Goal: Transaction & Acquisition: Purchase product/service

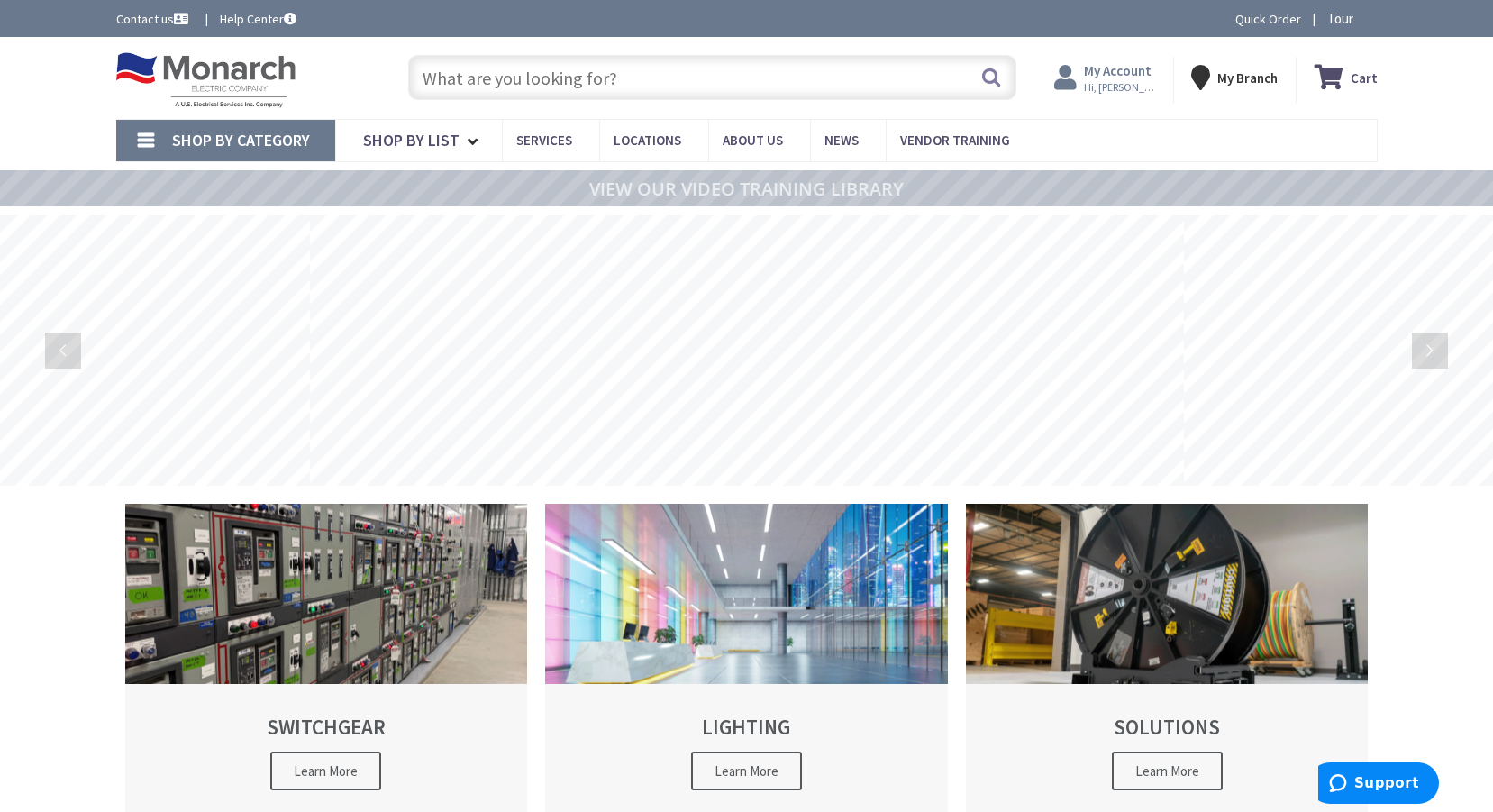
click at [1124, 69] on strong "My Account" at bounding box center [1118, 71] width 68 height 17
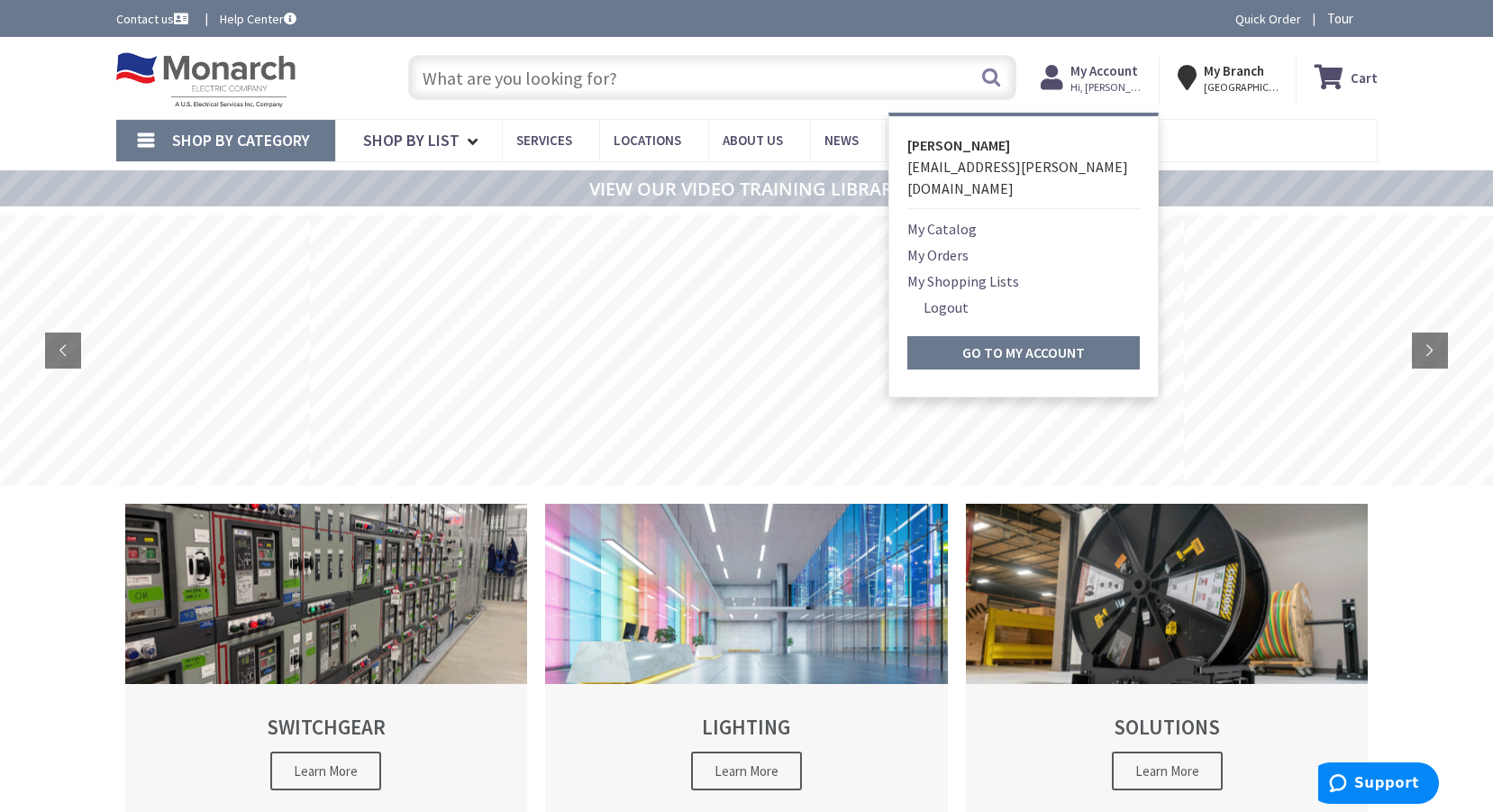
click at [1225, 136] on nav "Shop By Category Conduit and Fittings Cable Tray & Accessories Cable Trays Cabl…" at bounding box center [746, 140] width 1261 height 43
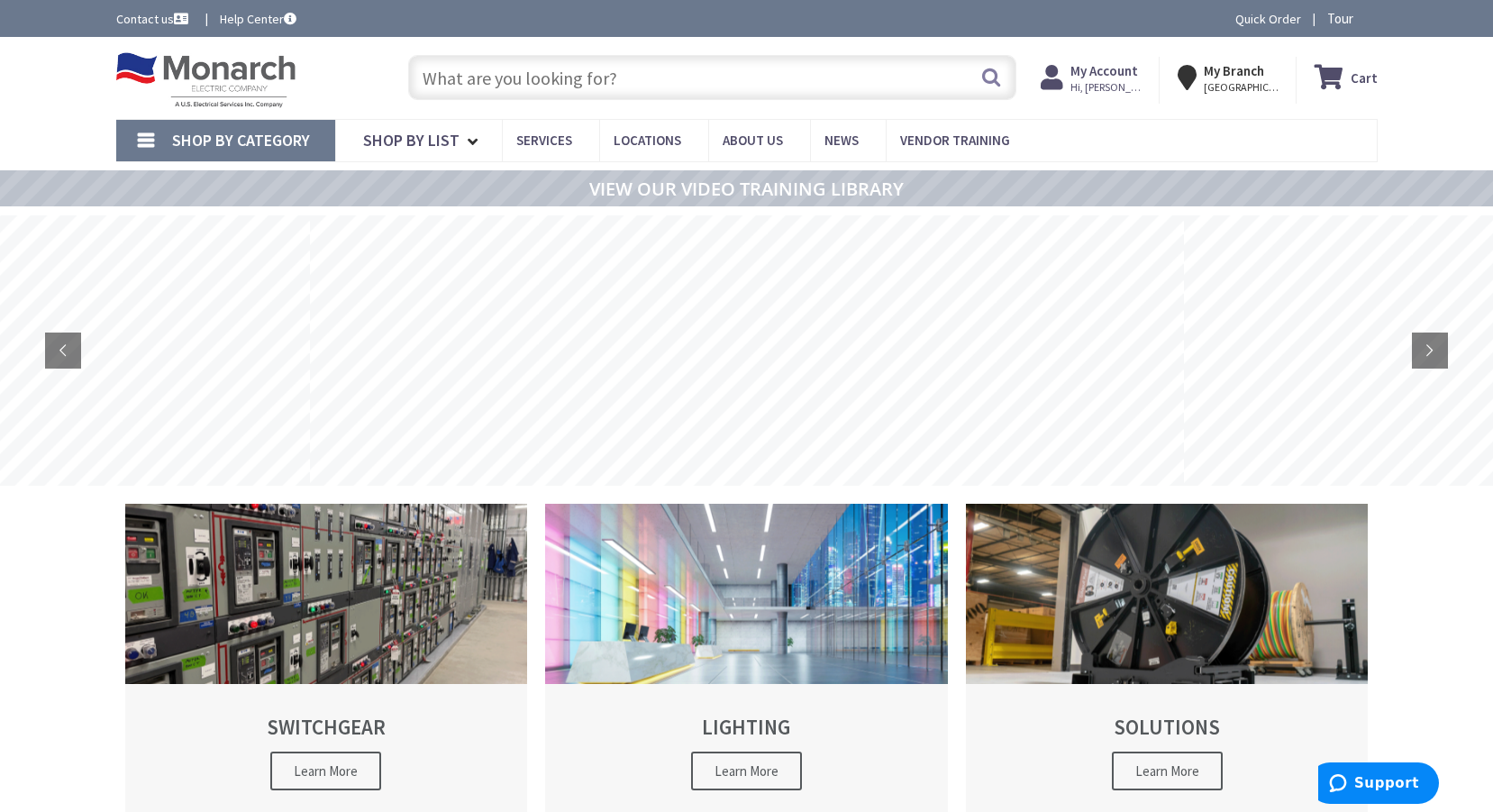
click at [553, 80] on input "text" at bounding box center [712, 77] width 608 height 45
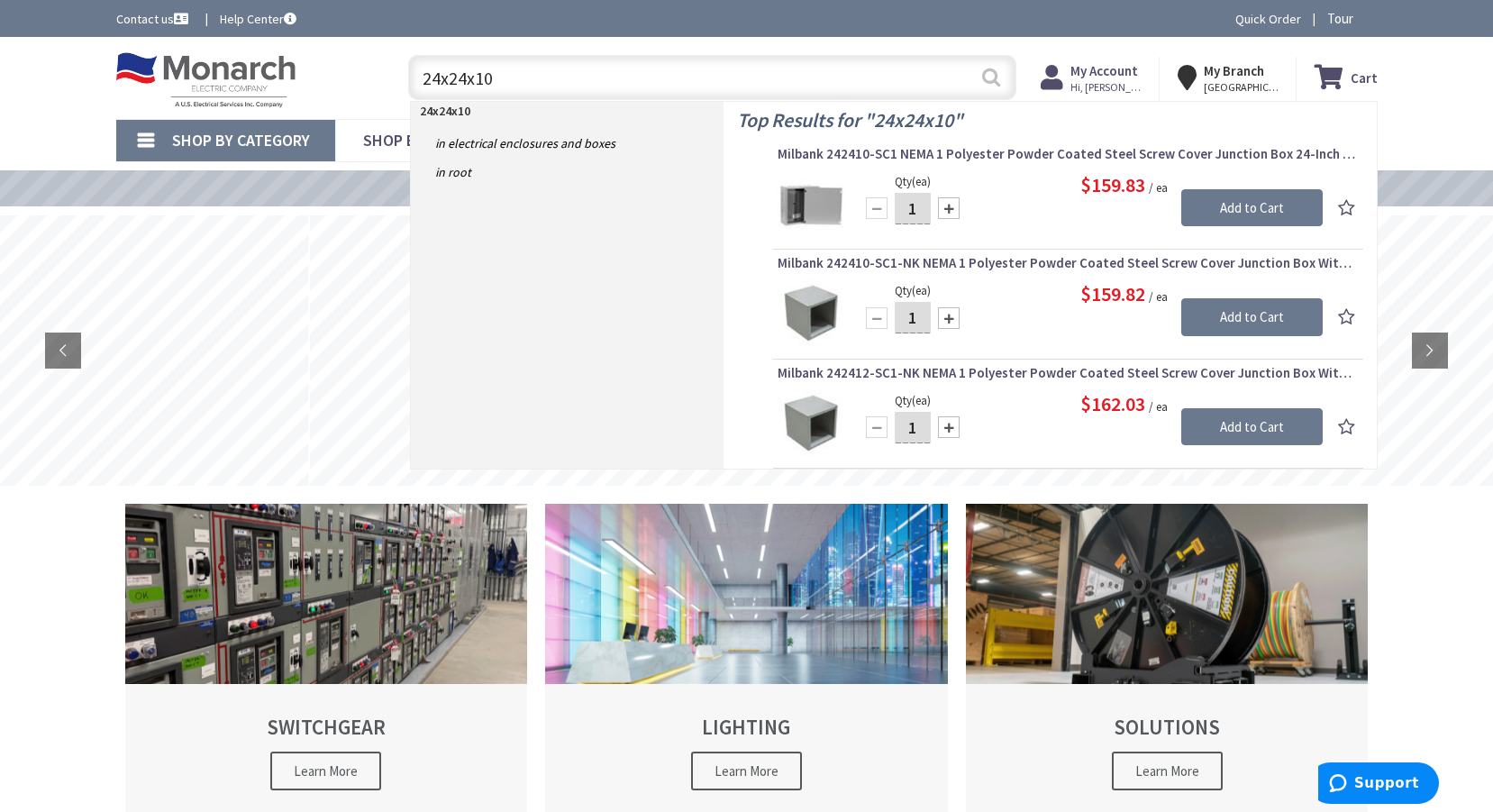
type input "24x24x10"
click at [989, 75] on button "Search" at bounding box center [991, 77] width 23 height 40
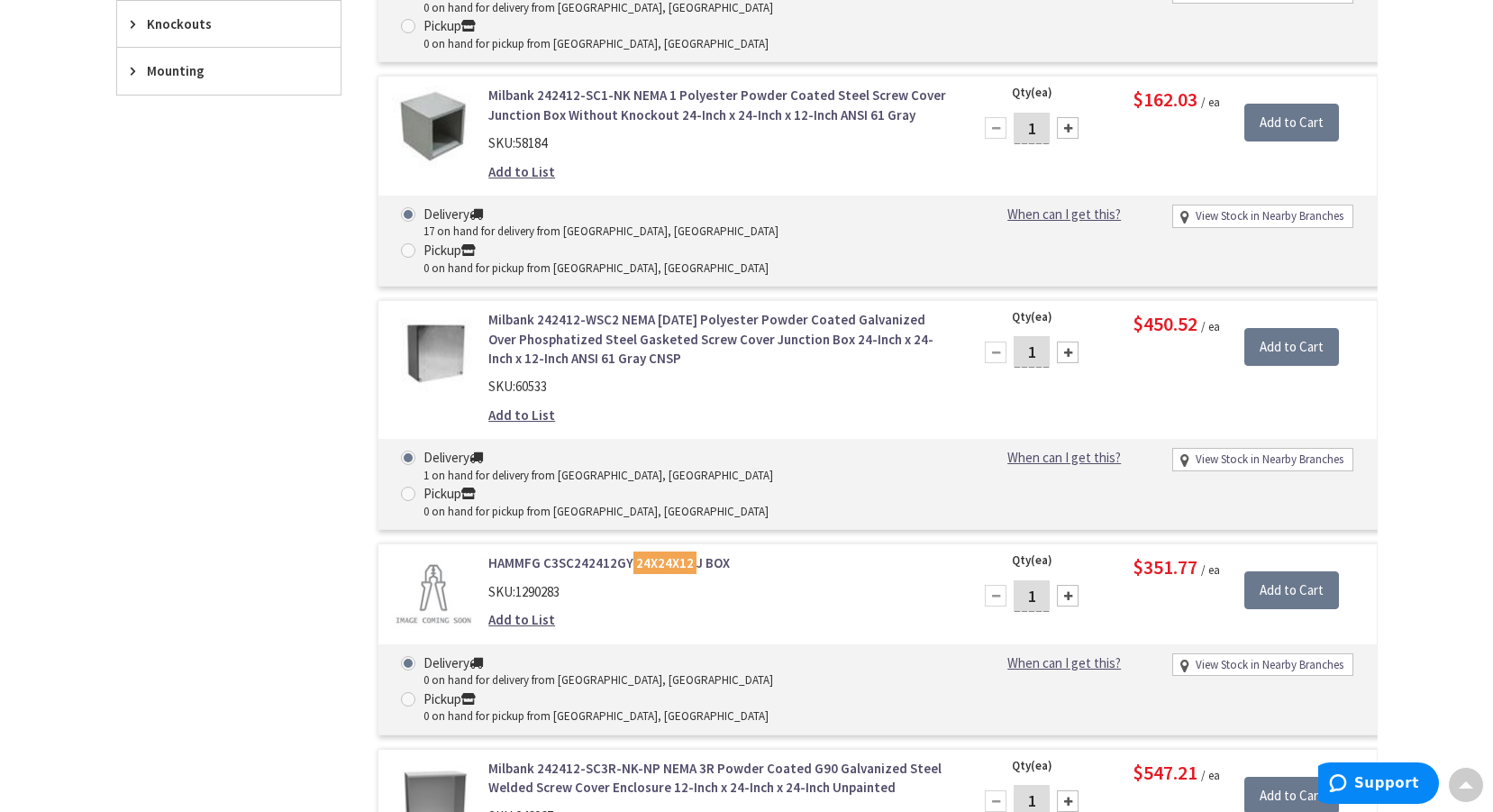
scroll to position [904, 0]
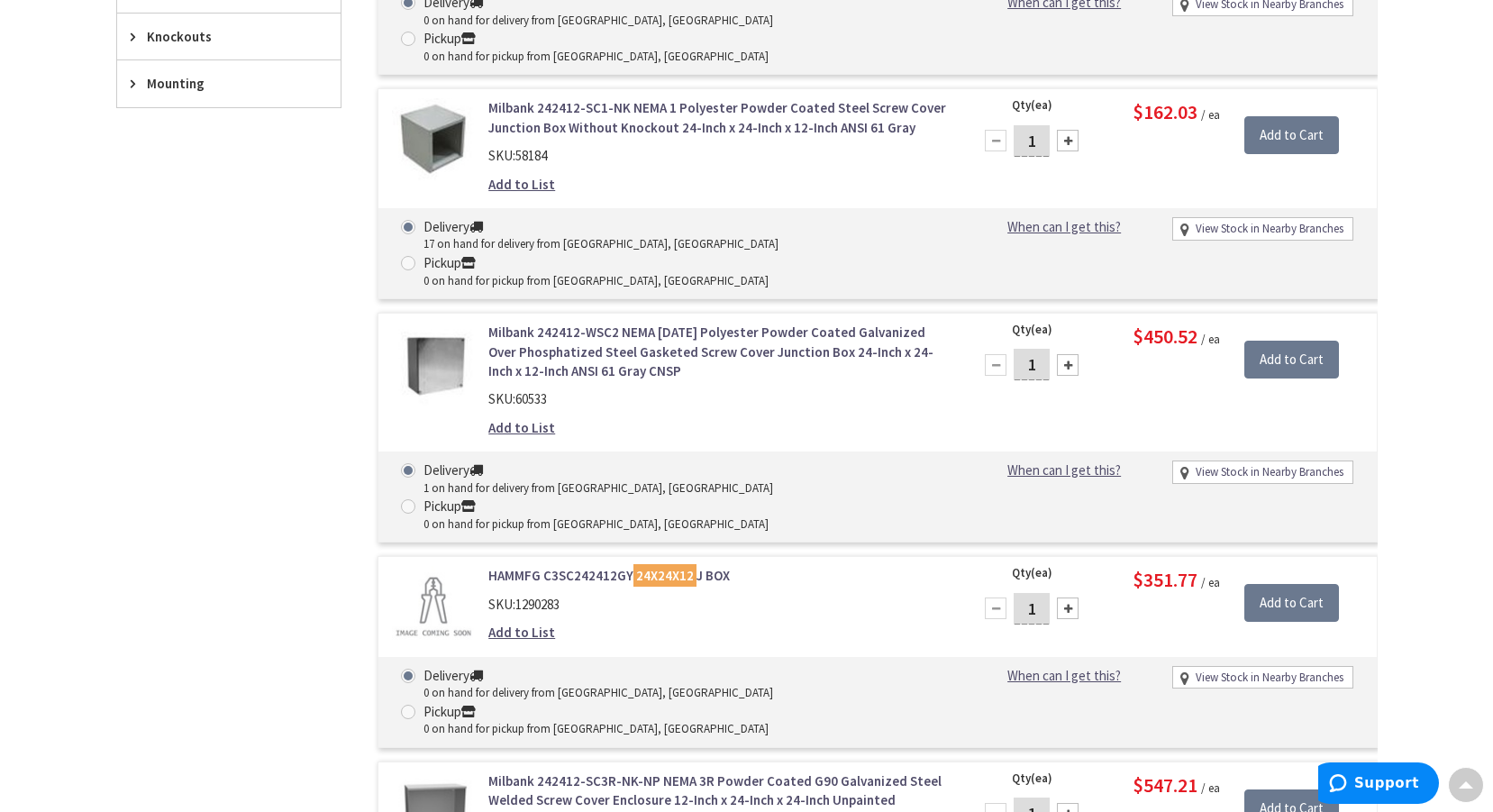
click at [617, 323] on link "Milbank 242412-WSC2 NEMA [DATE] Polyester Powder Coated Galvanized Over Phospha…" at bounding box center [717, 351] width 459 height 57
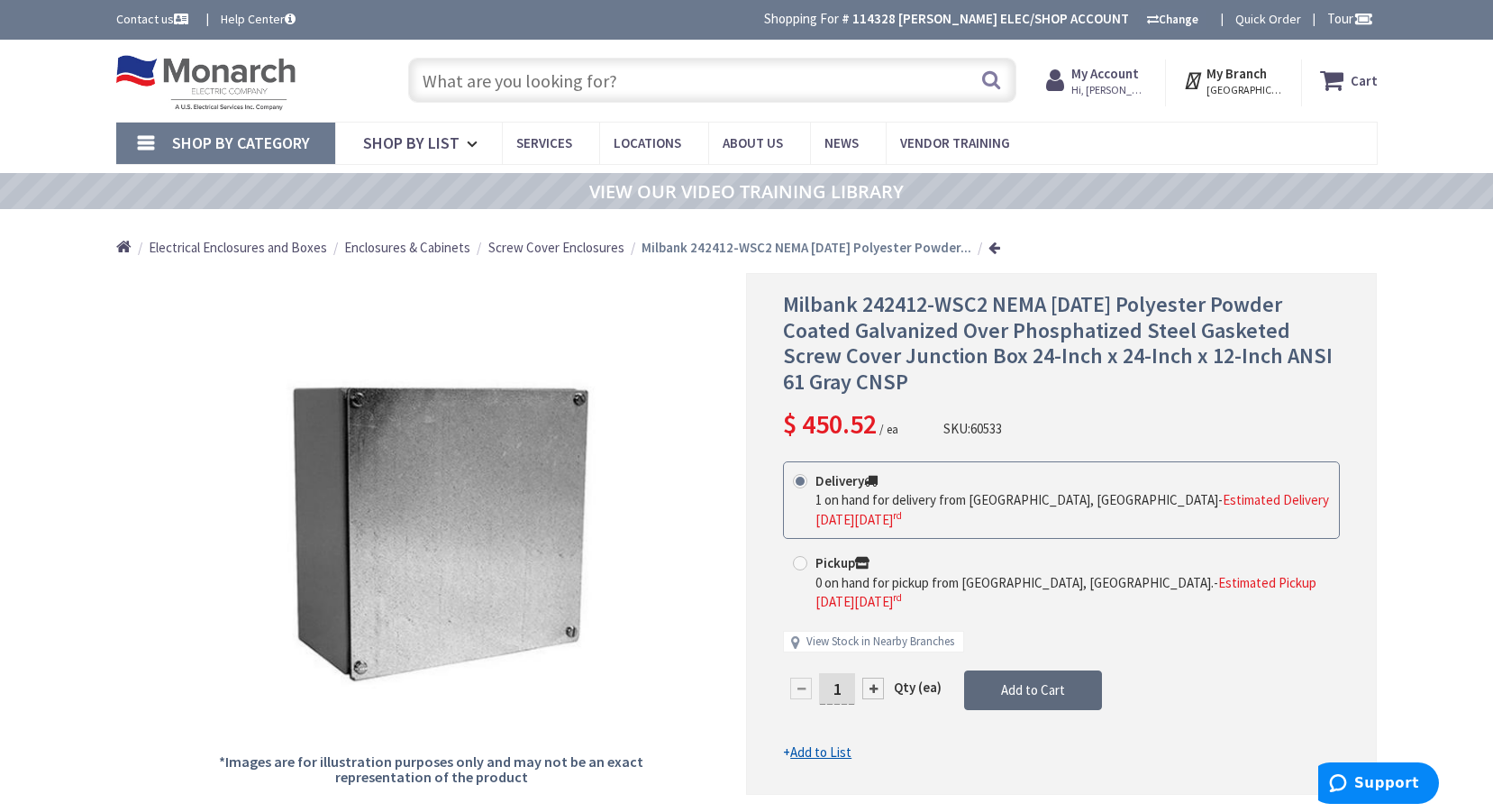
click at [1018, 681] on span "Add to Cart" at bounding box center [1032, 689] width 64 height 17
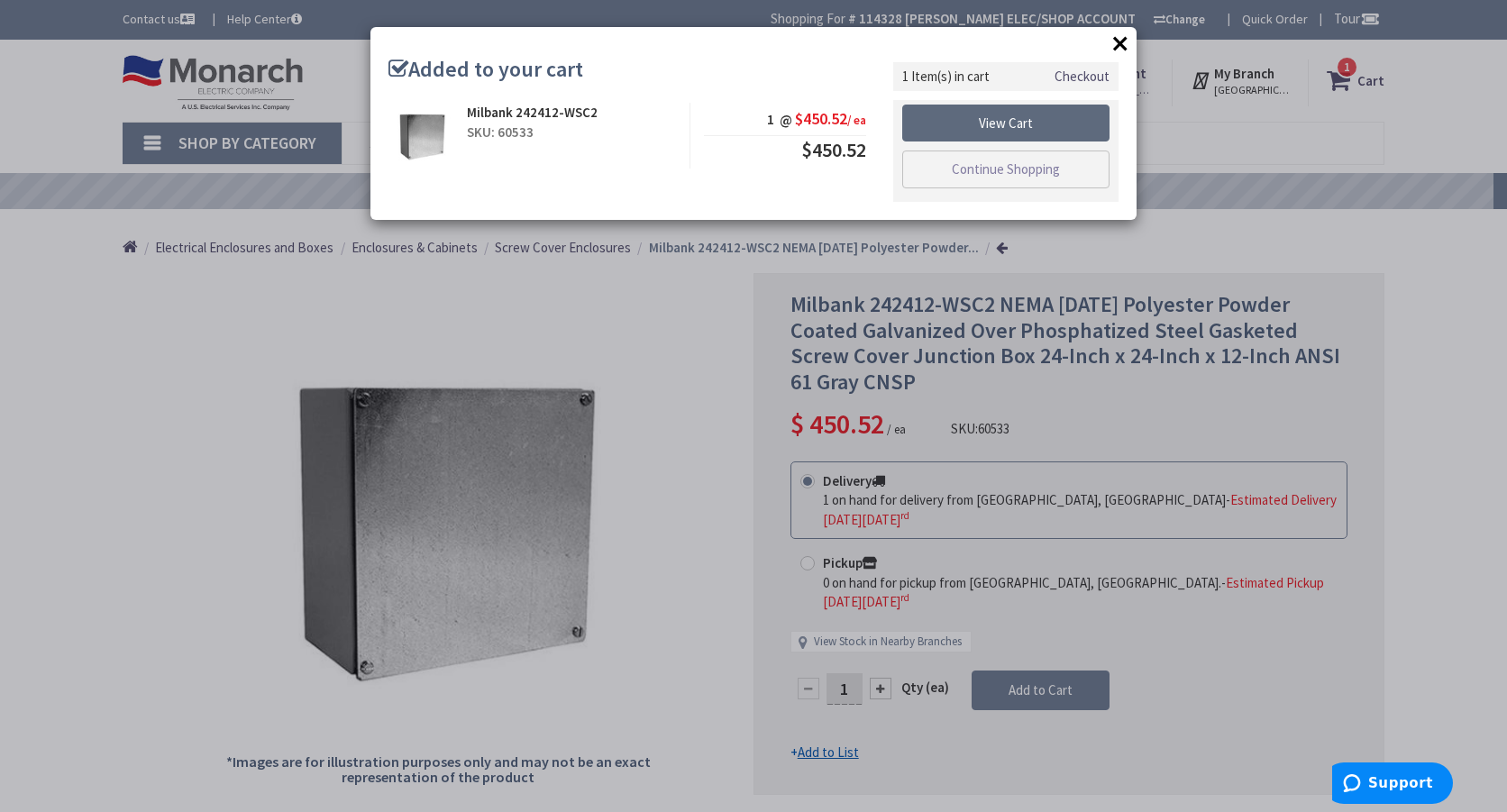
click at [1016, 116] on link "View Cart" at bounding box center [1006, 124] width 207 height 38
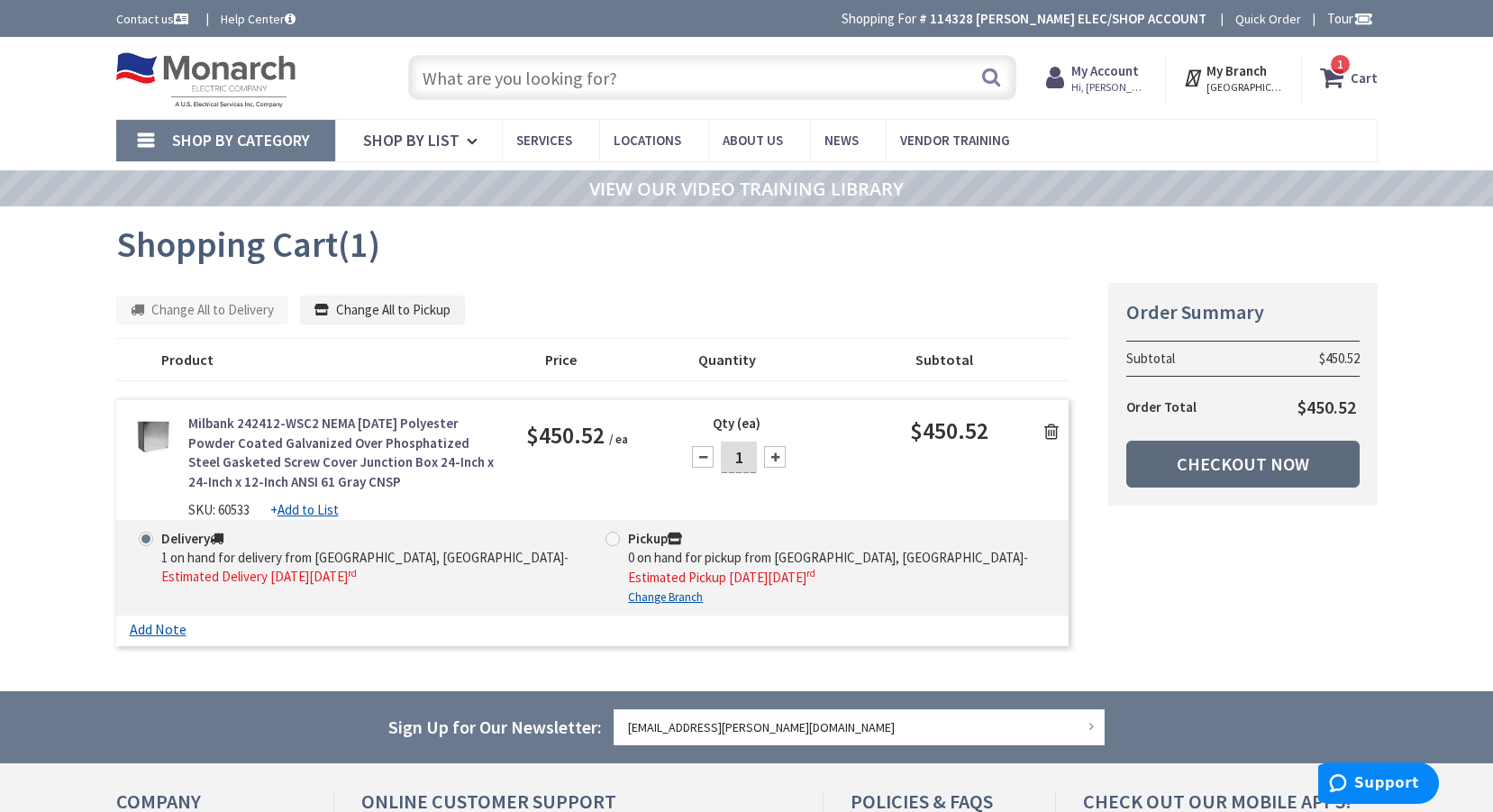
click at [1219, 461] on link "Checkout Now" at bounding box center [1243, 463] width 234 height 47
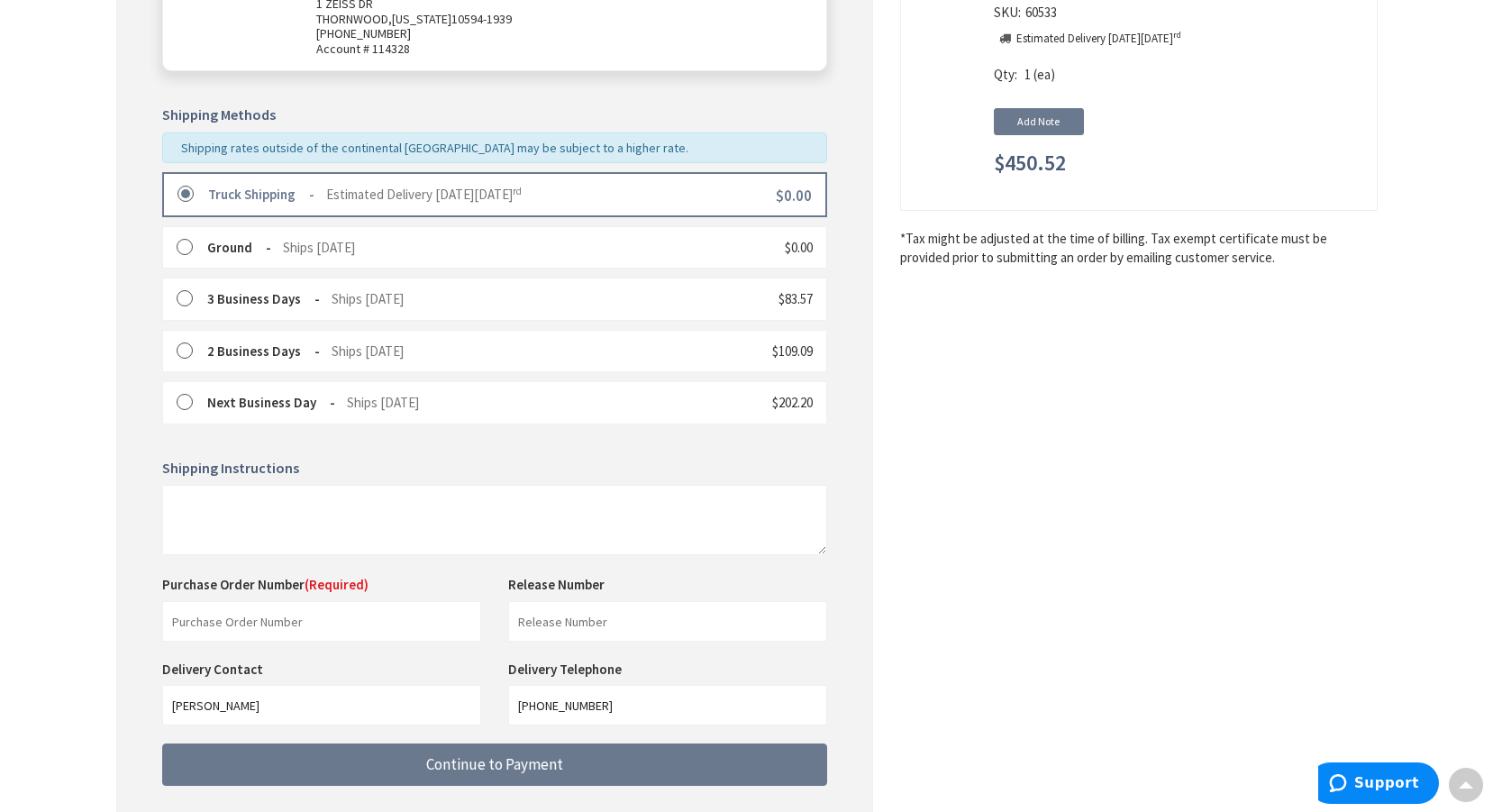
scroll to position [468, 0]
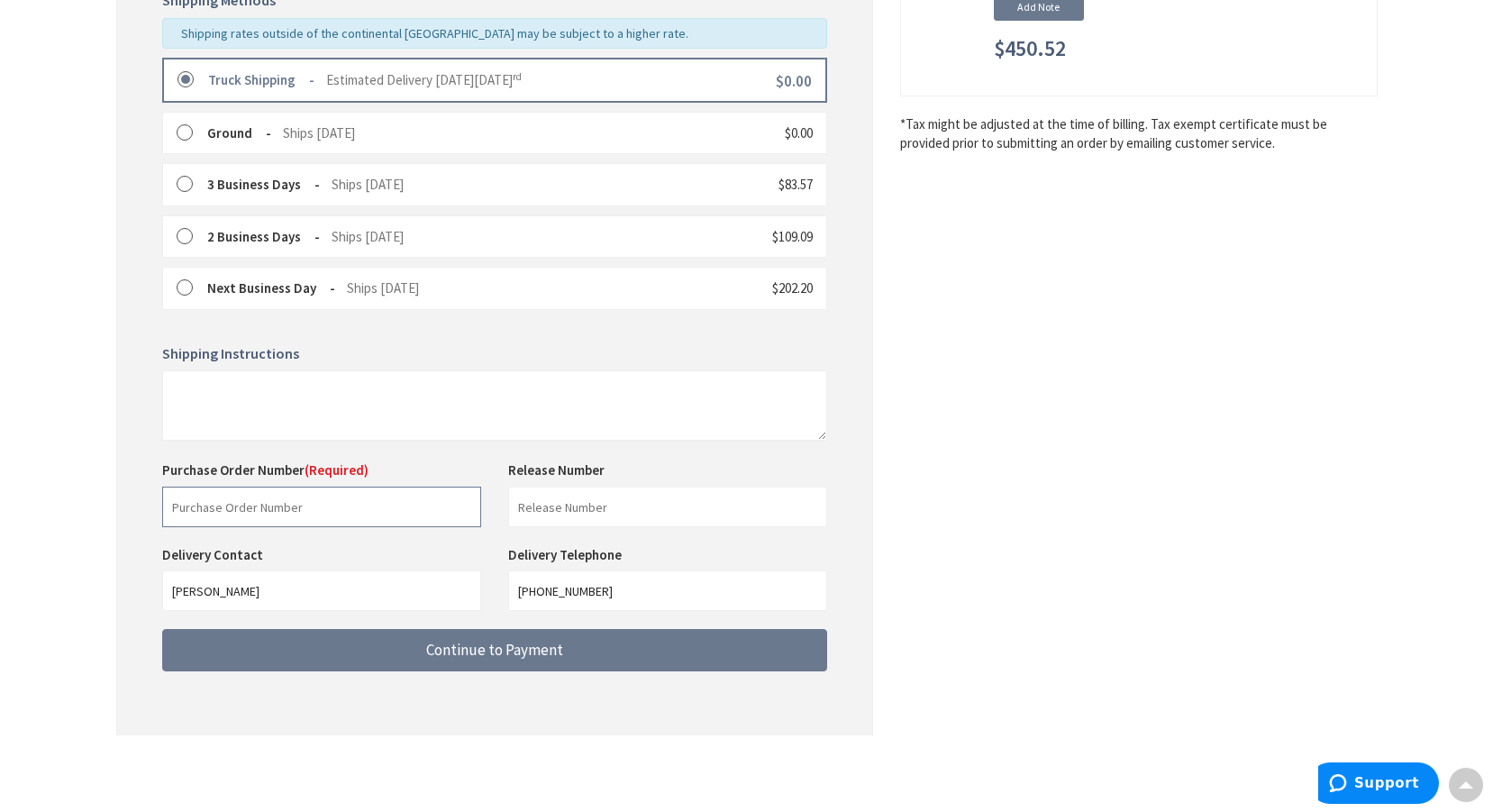
click at [238, 511] on input "text" at bounding box center [321, 507] width 319 height 40
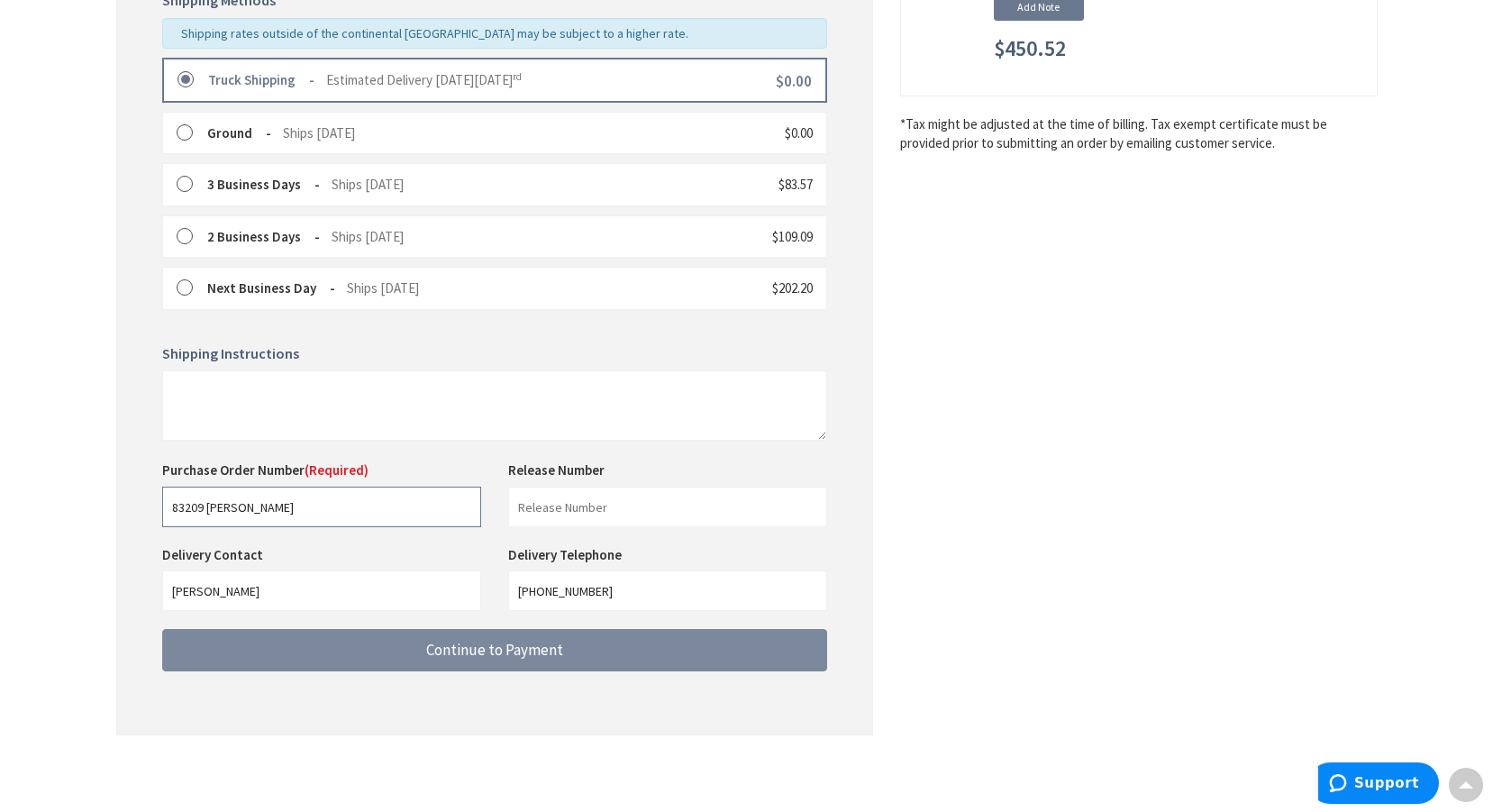
type input "83209 Regen Scott"
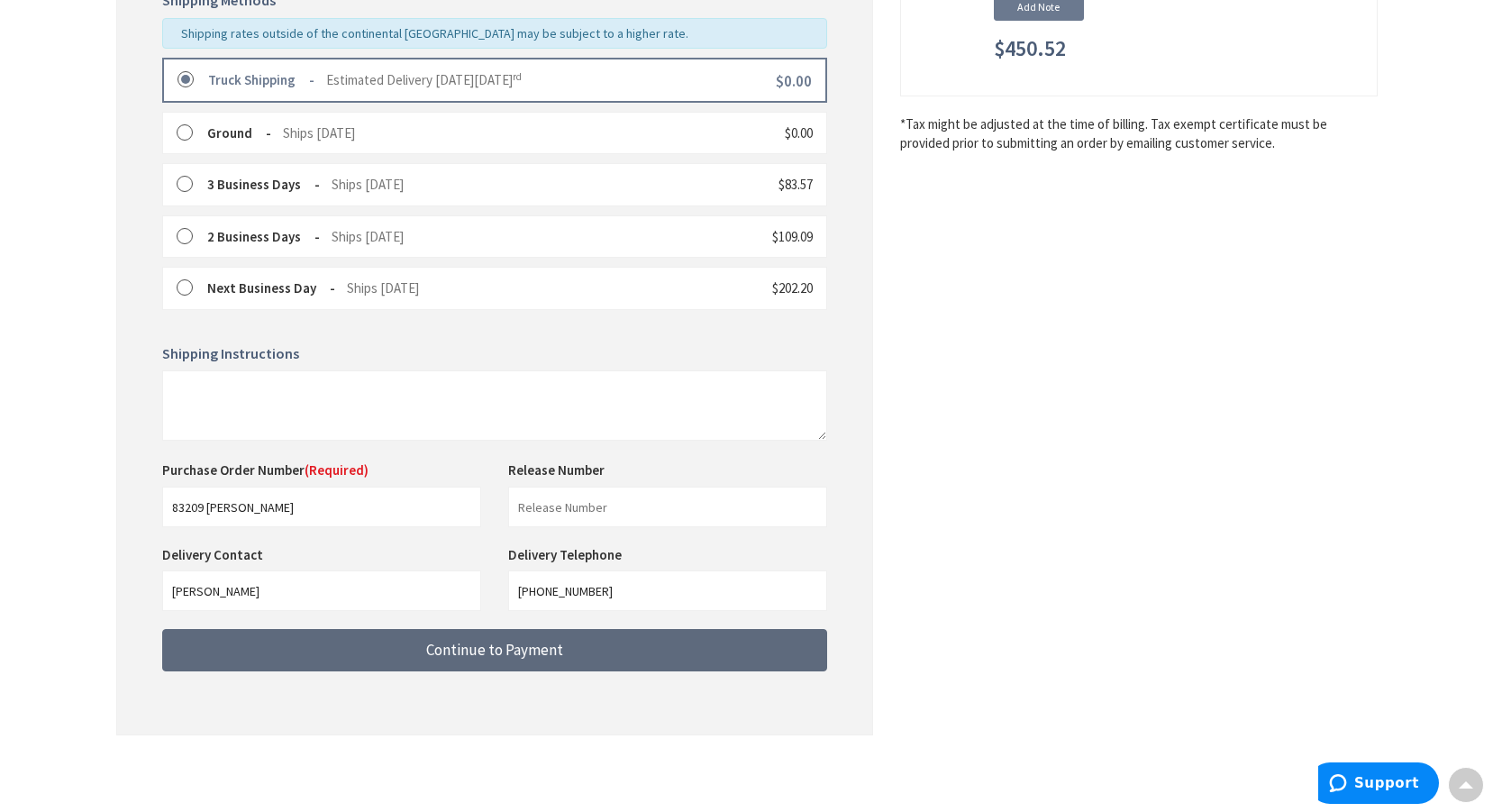
click at [489, 645] on span "Continue to Payment" at bounding box center [494, 649] width 137 height 20
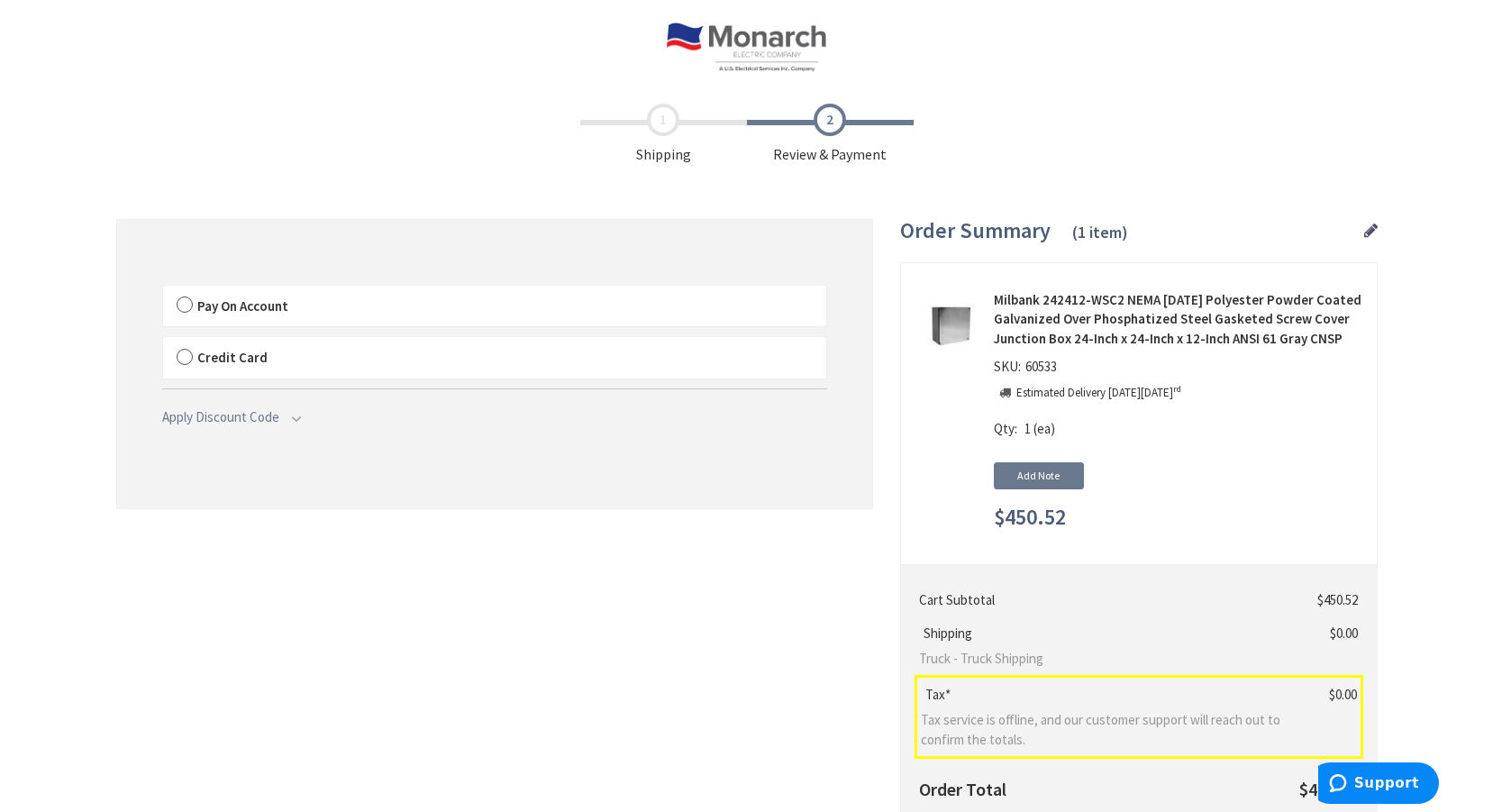
click at [184, 299] on label "Pay On Account" at bounding box center [494, 305] width 664 height 41
click at [163, 289] on input "Pay On Account" at bounding box center [163, 289] width 0 height 0
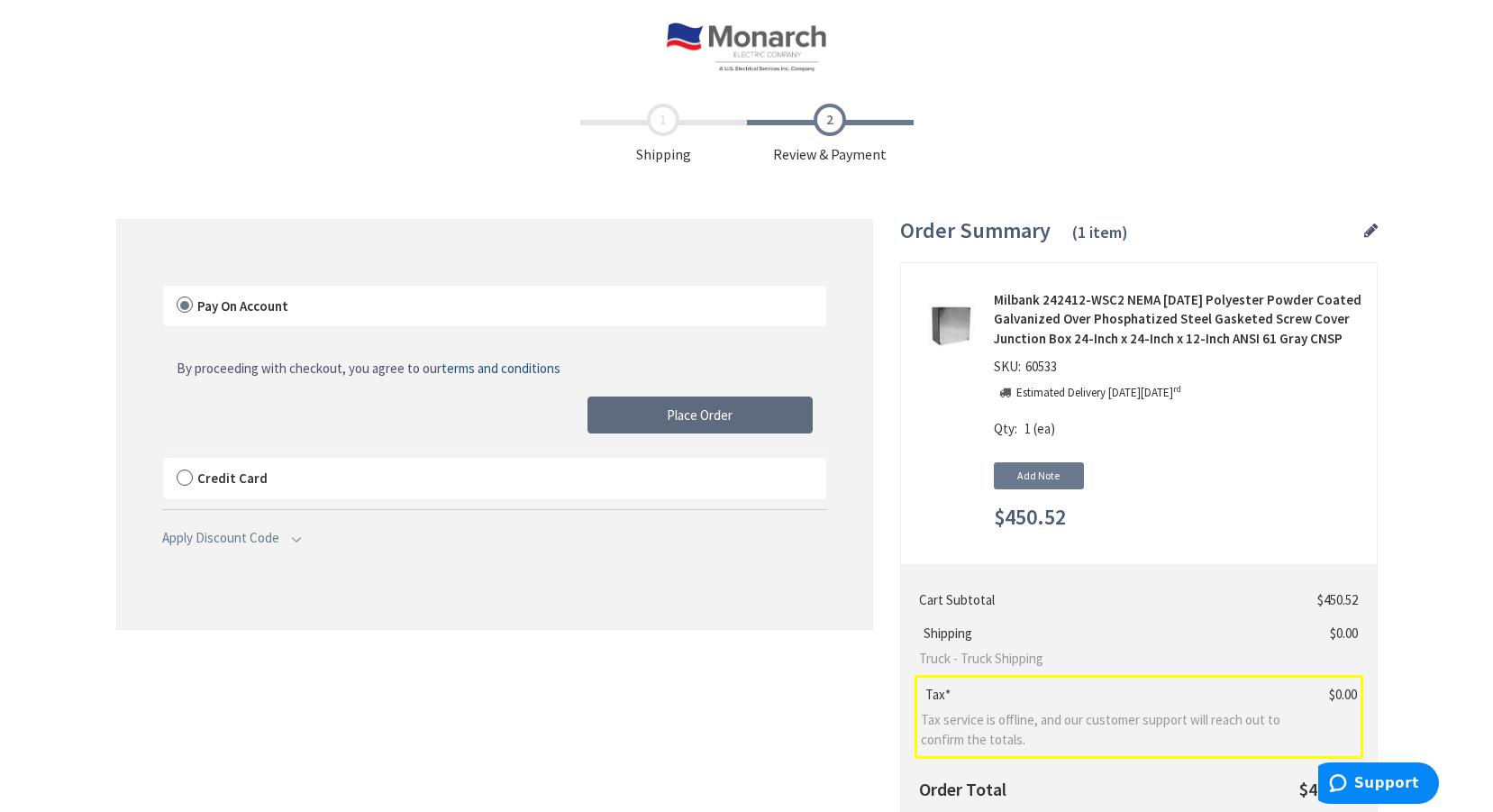
click at [724, 404] on button "Place Order" at bounding box center [699, 416] width 225 height 38
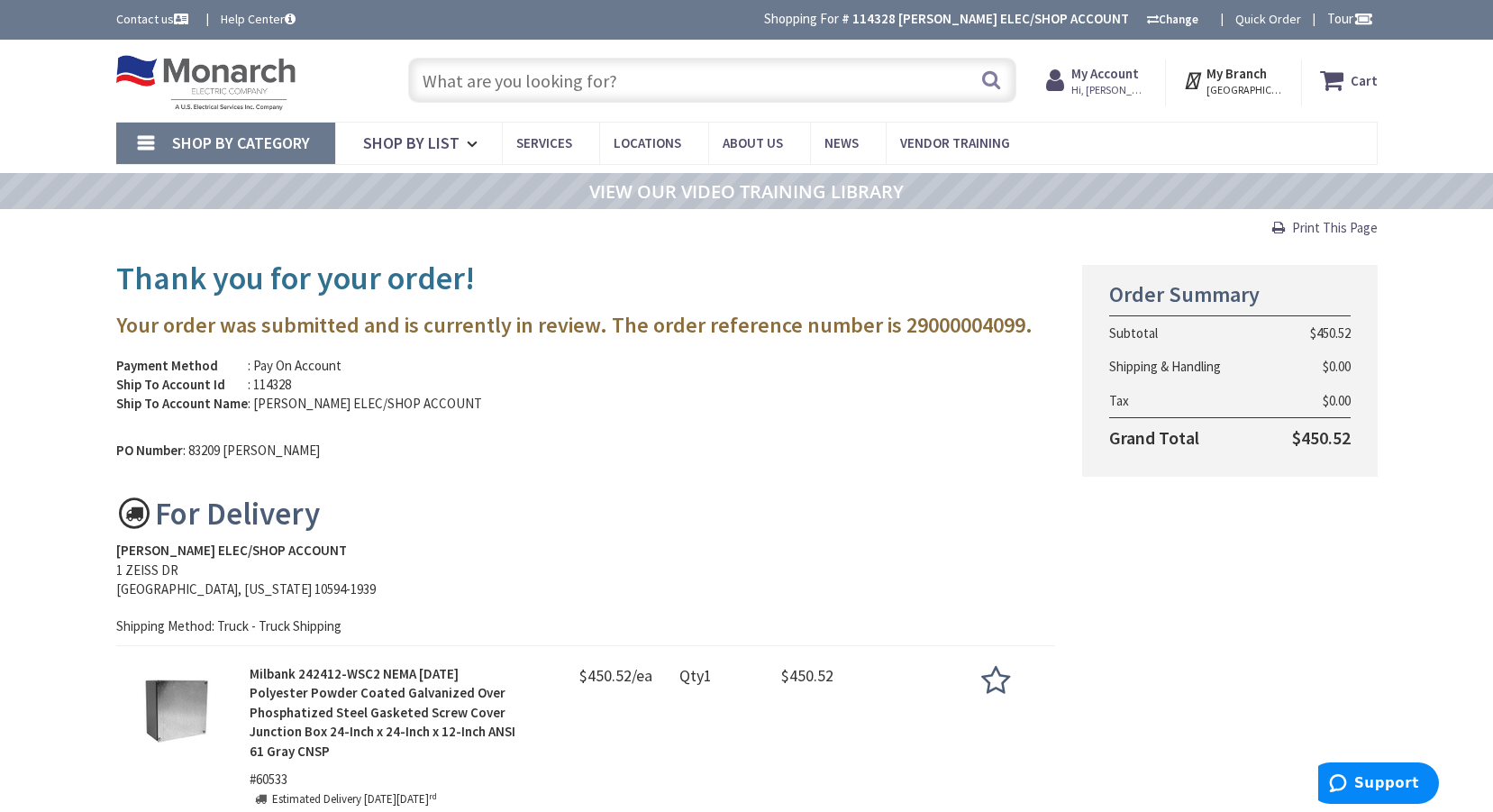
click at [548, 74] on input "text" at bounding box center [712, 79] width 608 height 45
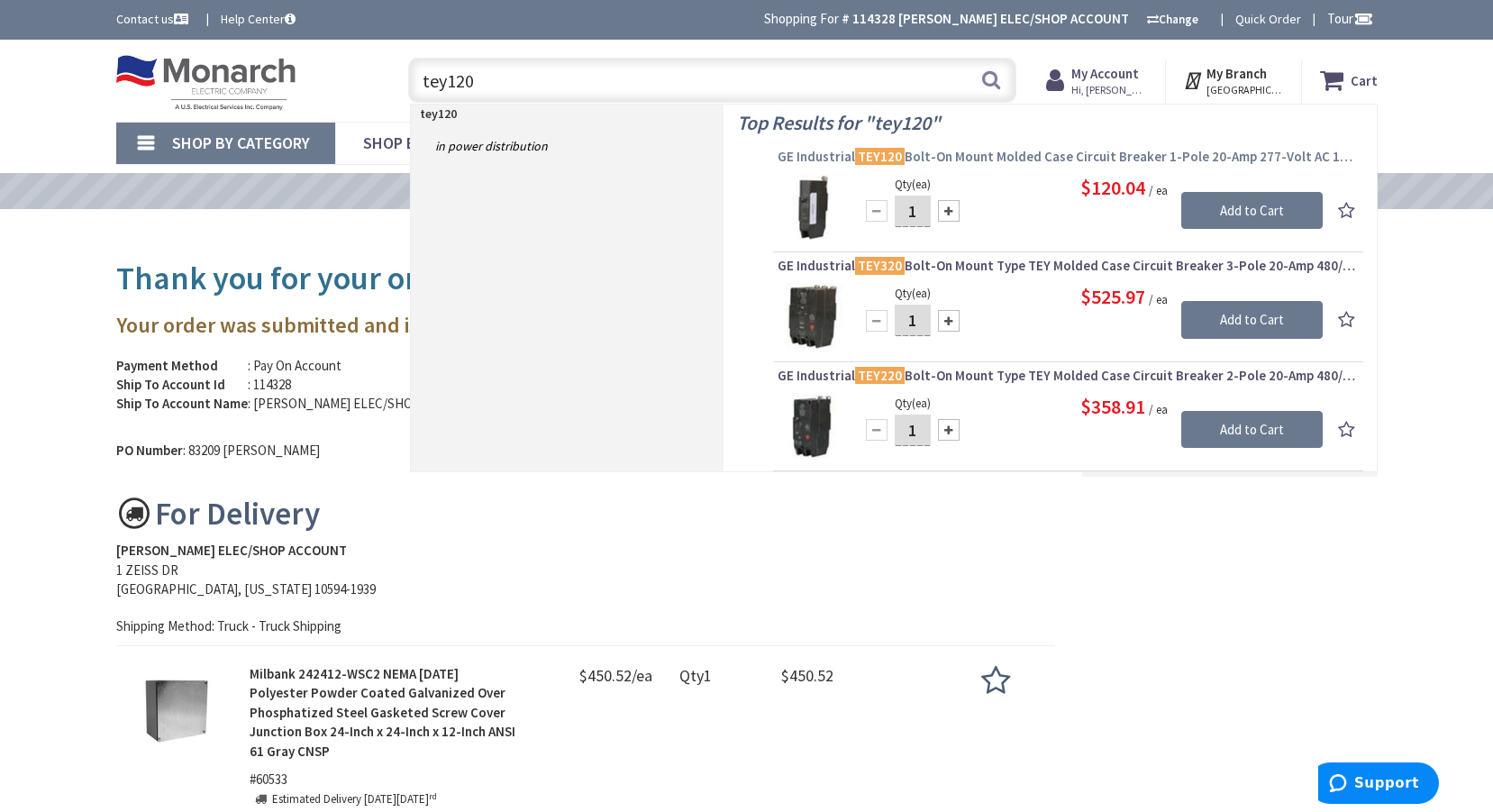
type input "tey120"
click at [969, 157] on span "GE Industrial TEY120 Bolt-On Mount Molded Case Circuit Breaker 1-Pole 20-Amp 27…" at bounding box center [1068, 156] width 581 height 18
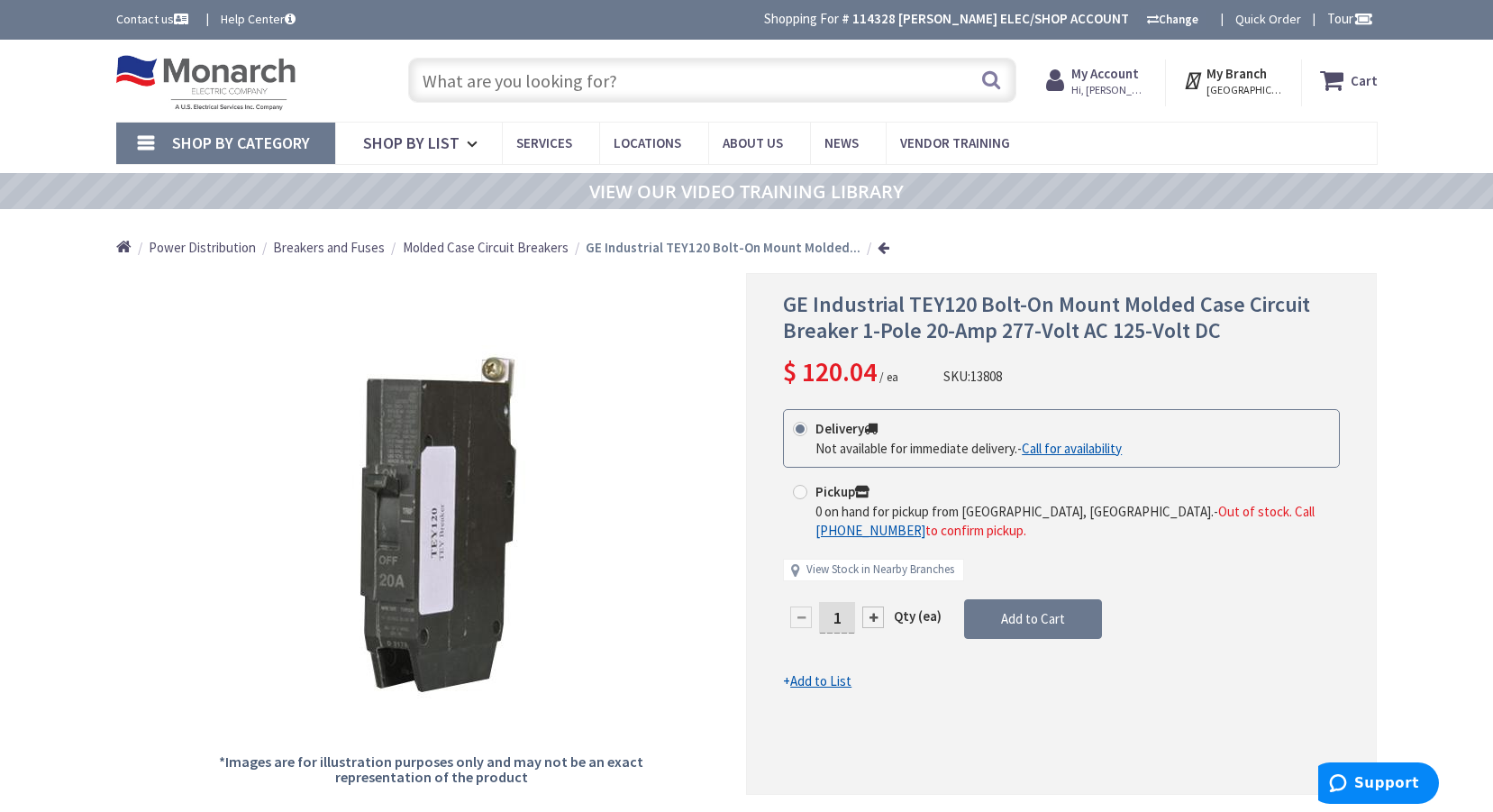
click at [577, 59] on input "text" at bounding box center [712, 79] width 608 height 45
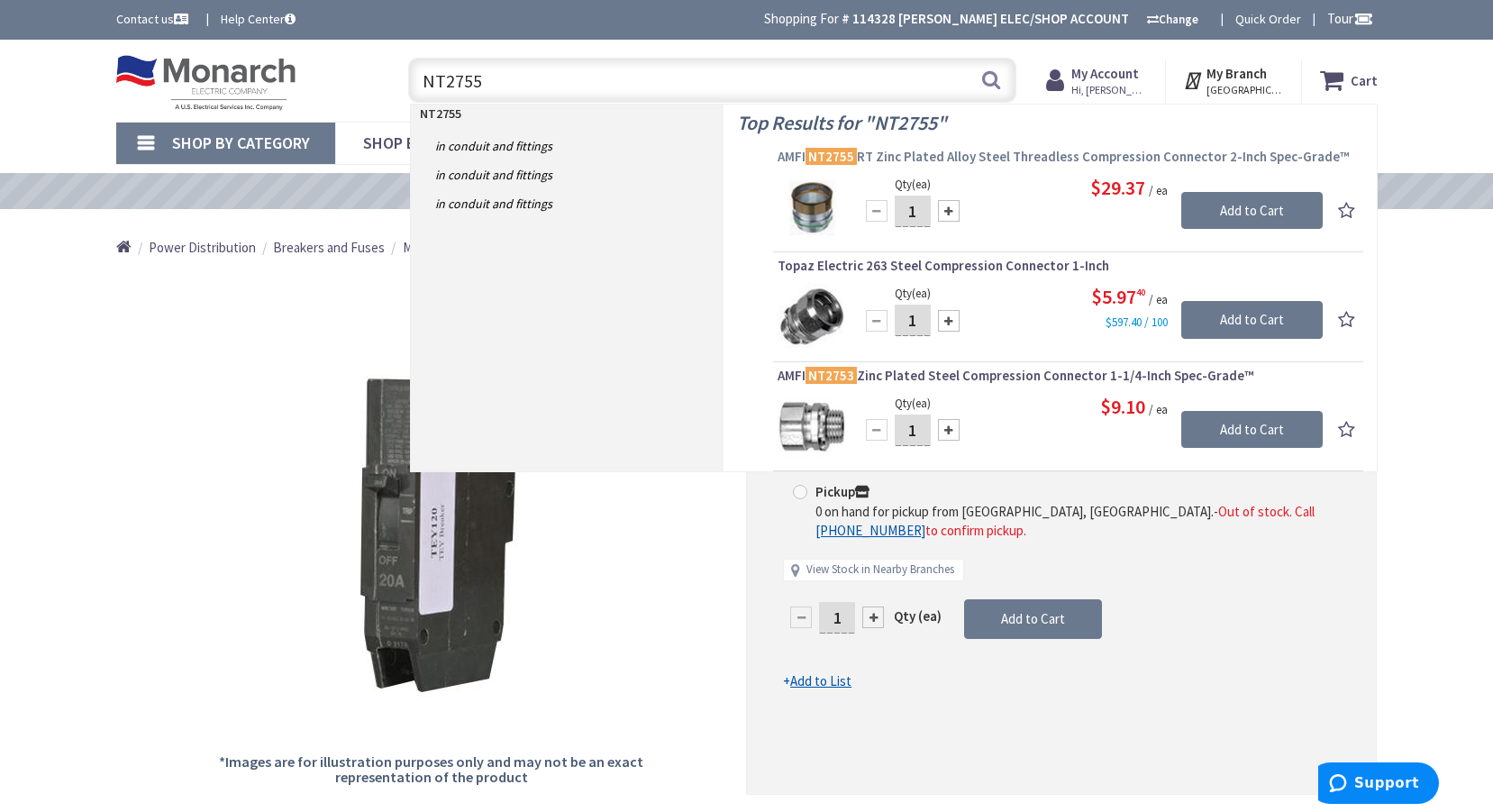
type input "NT2755"
click at [1027, 155] on span "AMFI NT2755 RT Zinc Plated Alloy Steel Threadless Compression Connector 2-Inch …" at bounding box center [1068, 156] width 581 height 18
